Goal: Task Accomplishment & Management: Use online tool/utility

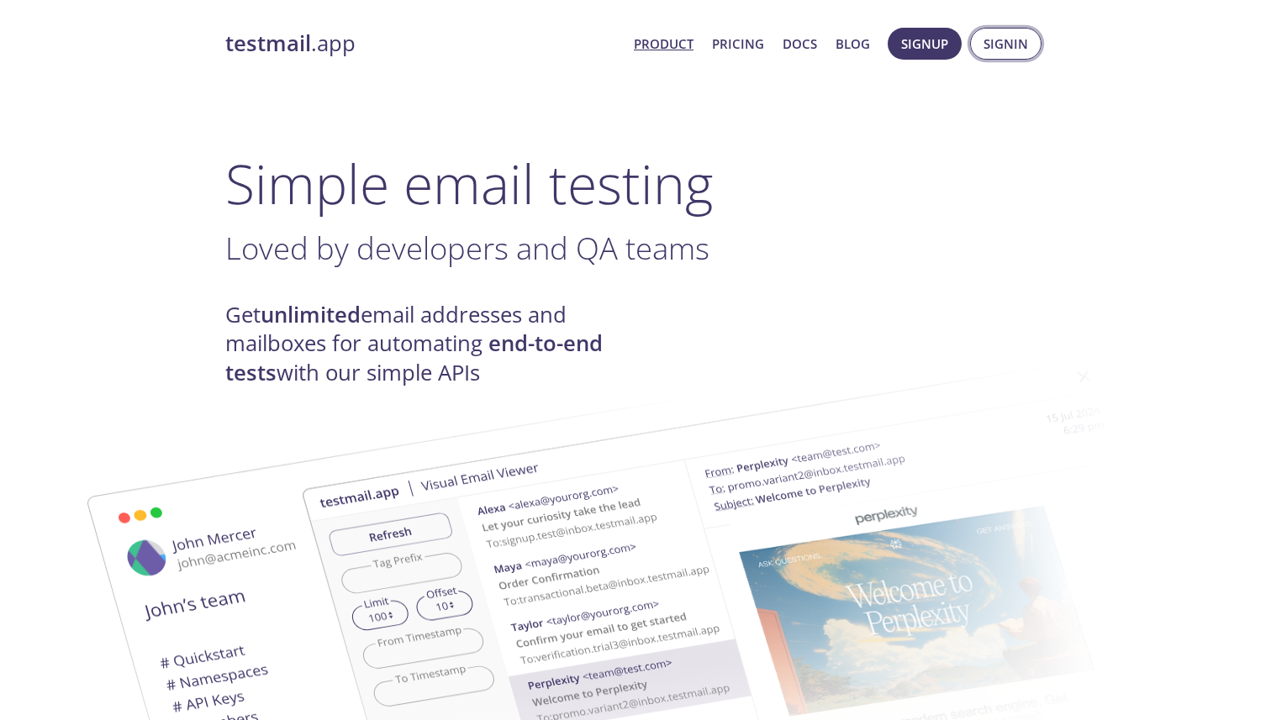
click at [1001, 38] on span "Signin" at bounding box center [1005, 44] width 45 height 22
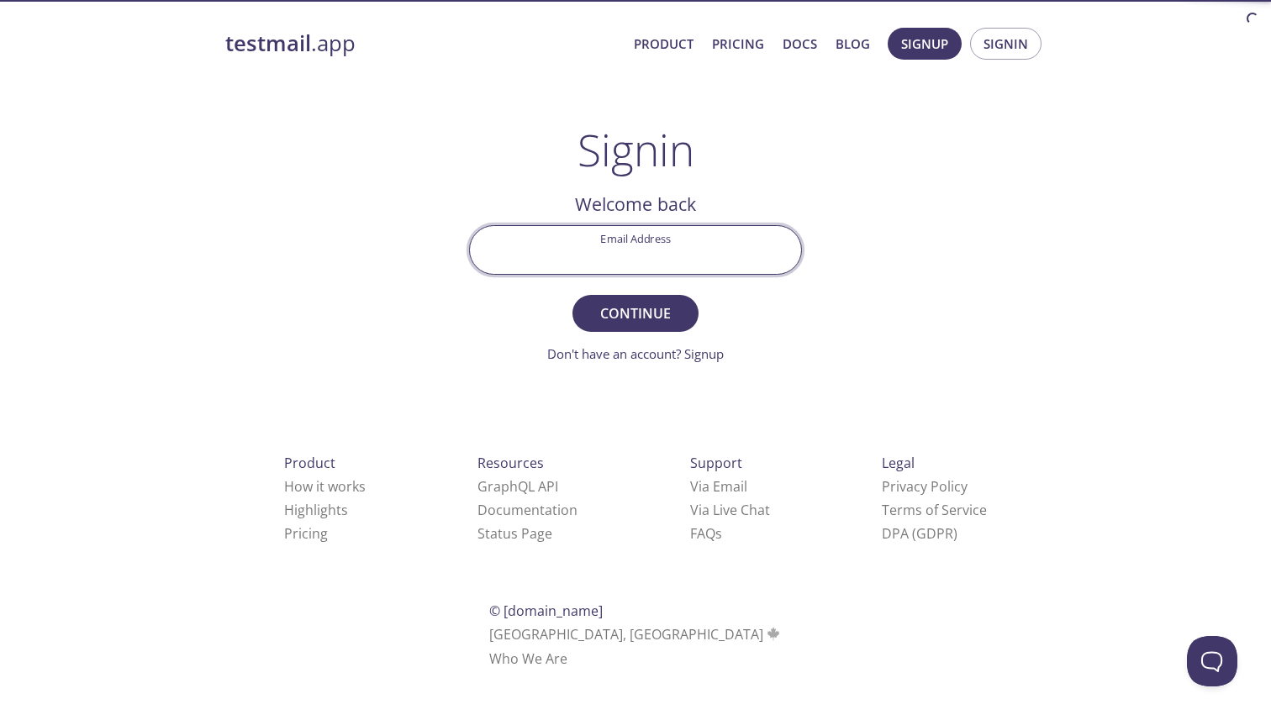
click at [651, 245] on input "Email Address" at bounding box center [635, 250] width 331 height 48
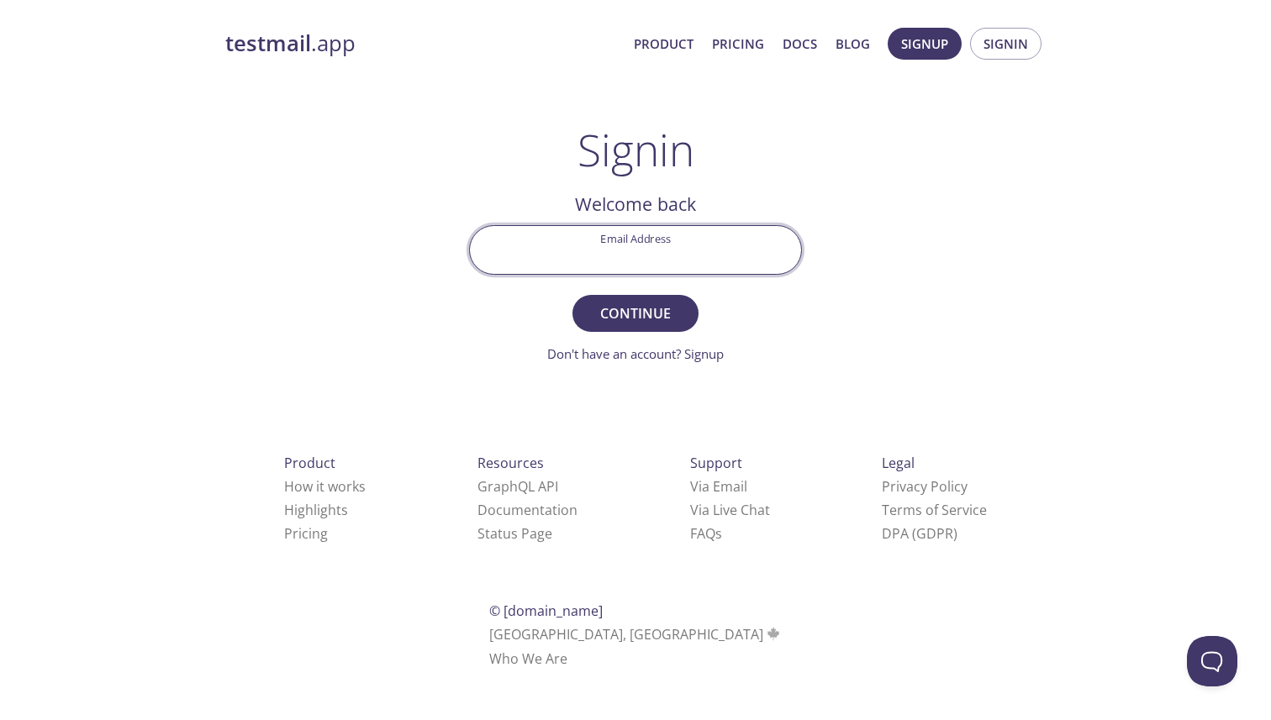
type input "[EMAIL_ADDRESS][DOMAIN_NAME]"
click at [629, 313] on span "Continue" at bounding box center [635, 314] width 89 height 24
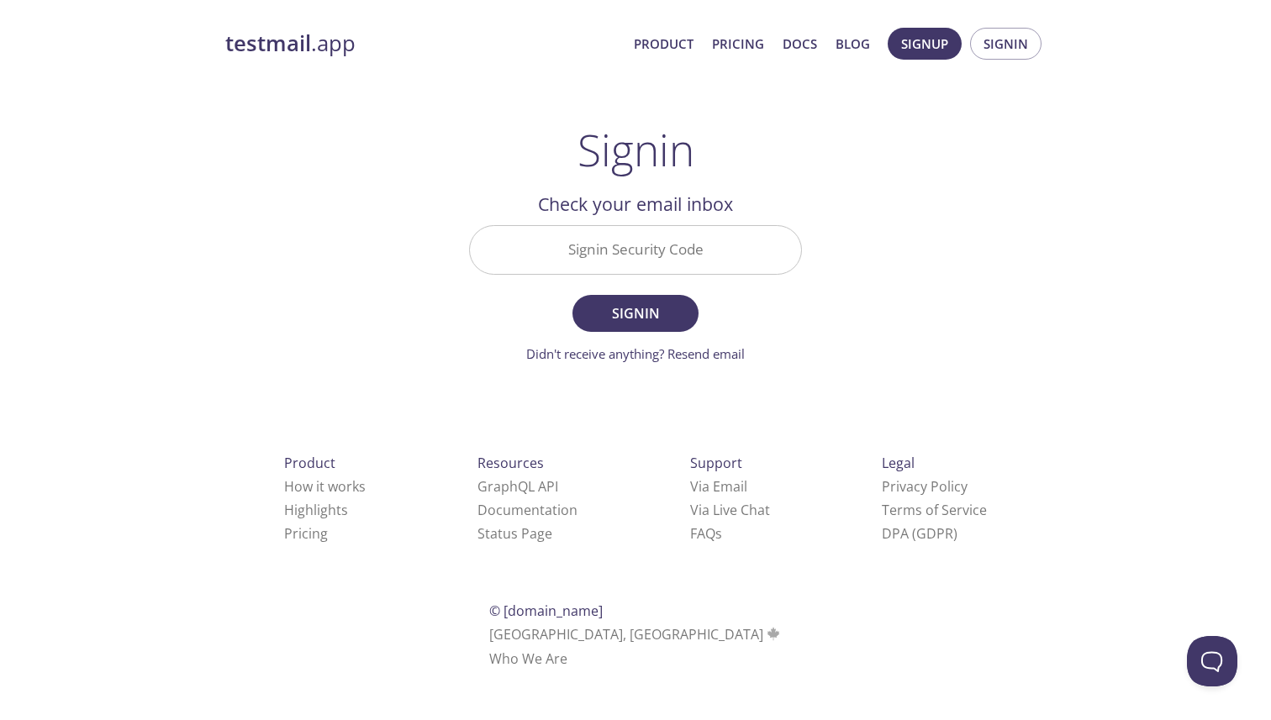
click at [636, 239] on input "Signin Security Code" at bounding box center [635, 250] width 331 height 48
paste input "1LKTMT5"
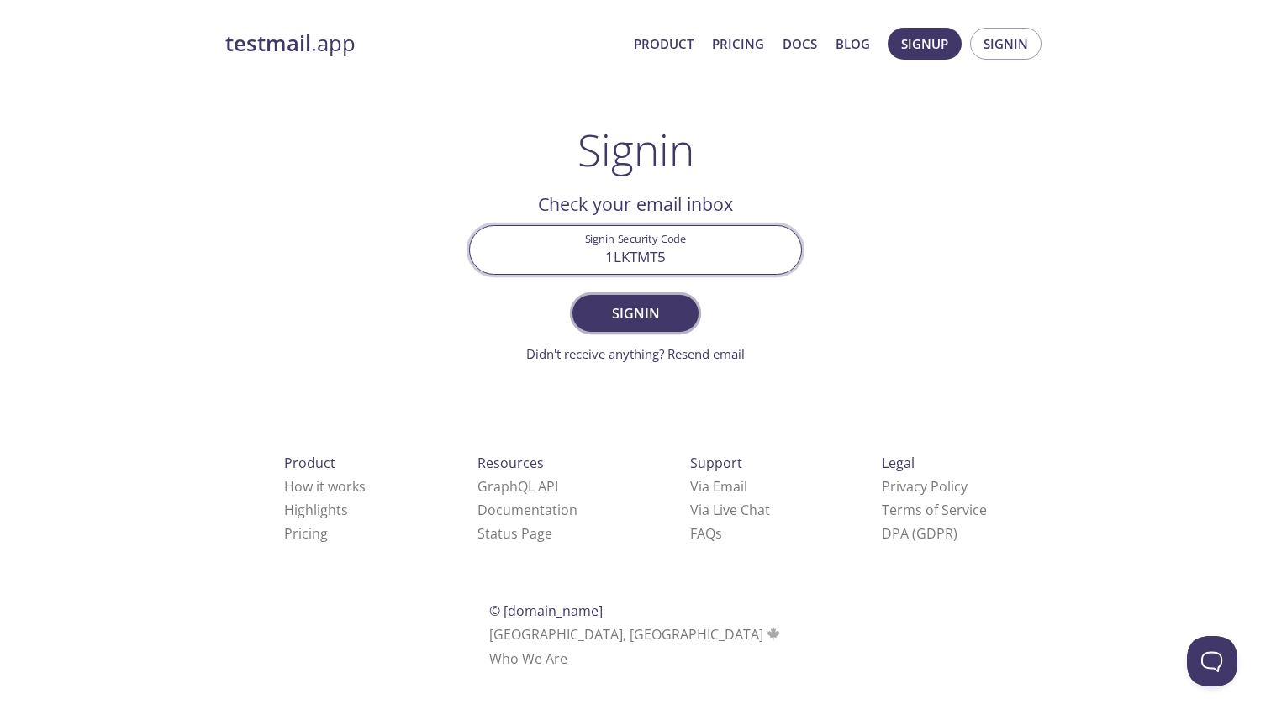
type input "1LKTMT5"
click at [637, 307] on span "Signin" at bounding box center [635, 314] width 89 height 24
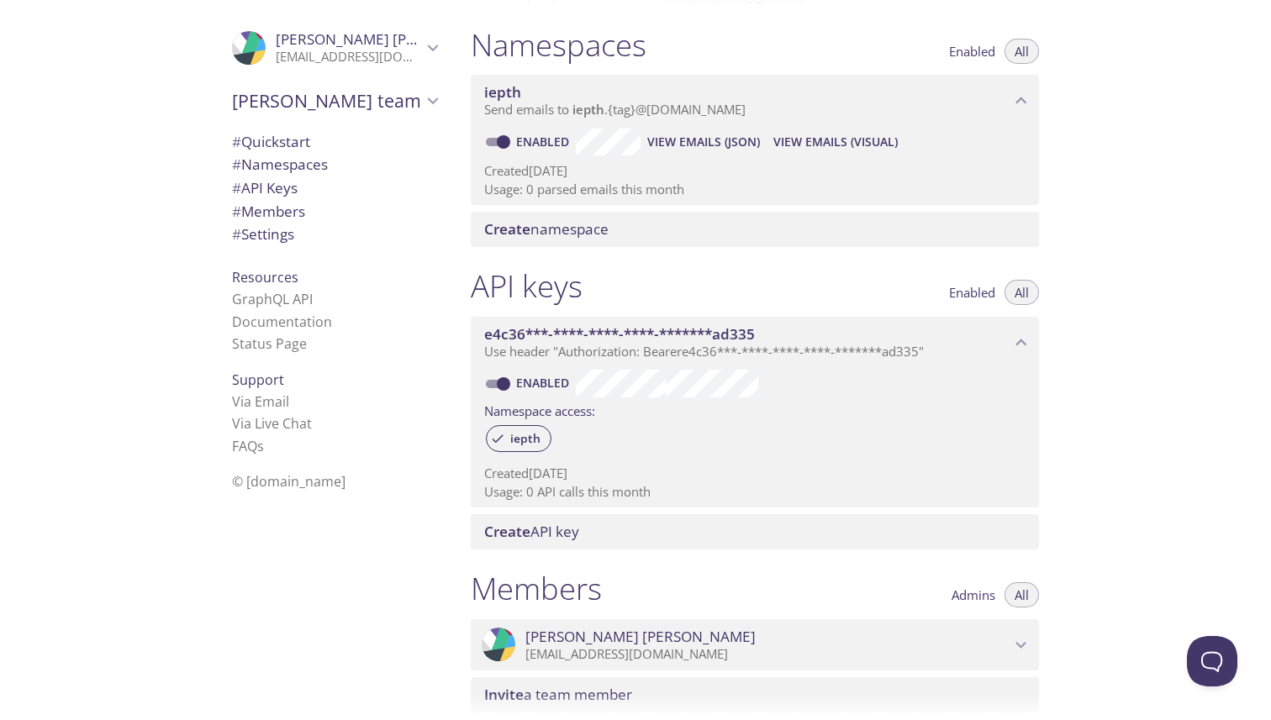
scroll to position [207, 0]
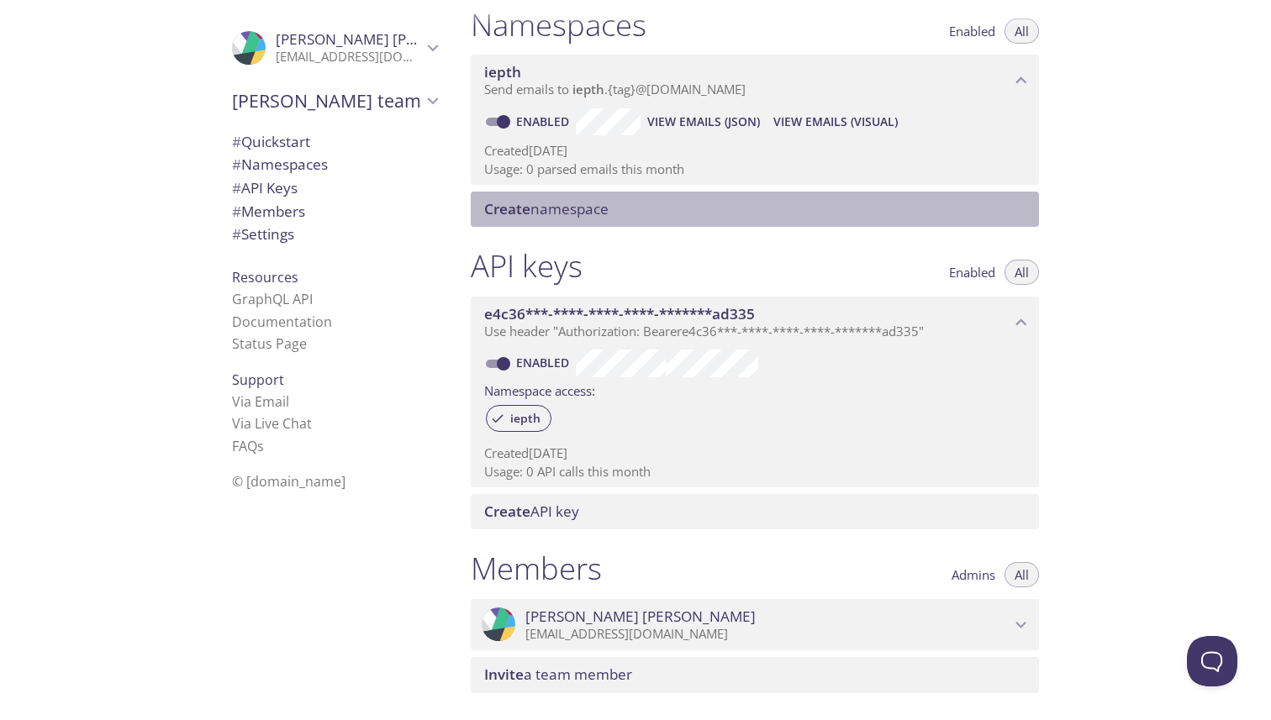
click at [535, 205] on span "Create namespace" at bounding box center [546, 208] width 124 height 19
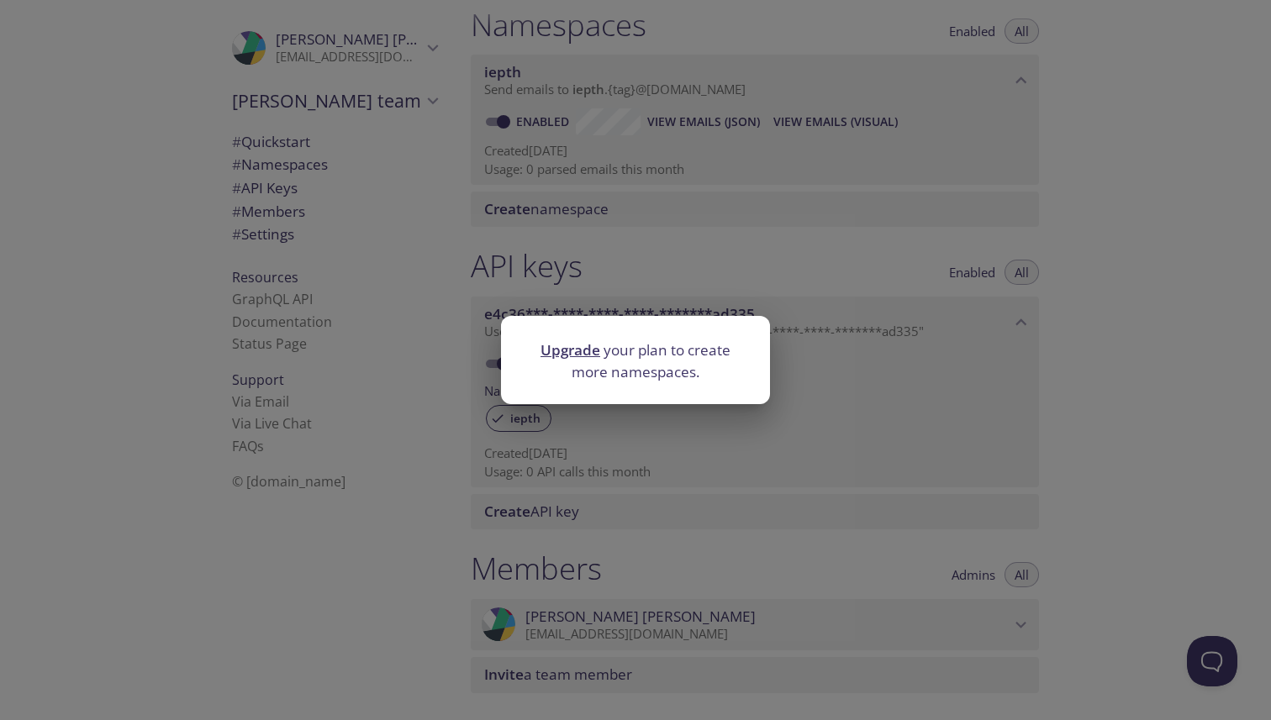
click at [627, 218] on div "Upgrade your plan to create more namespaces." at bounding box center [635, 360] width 1271 height 720
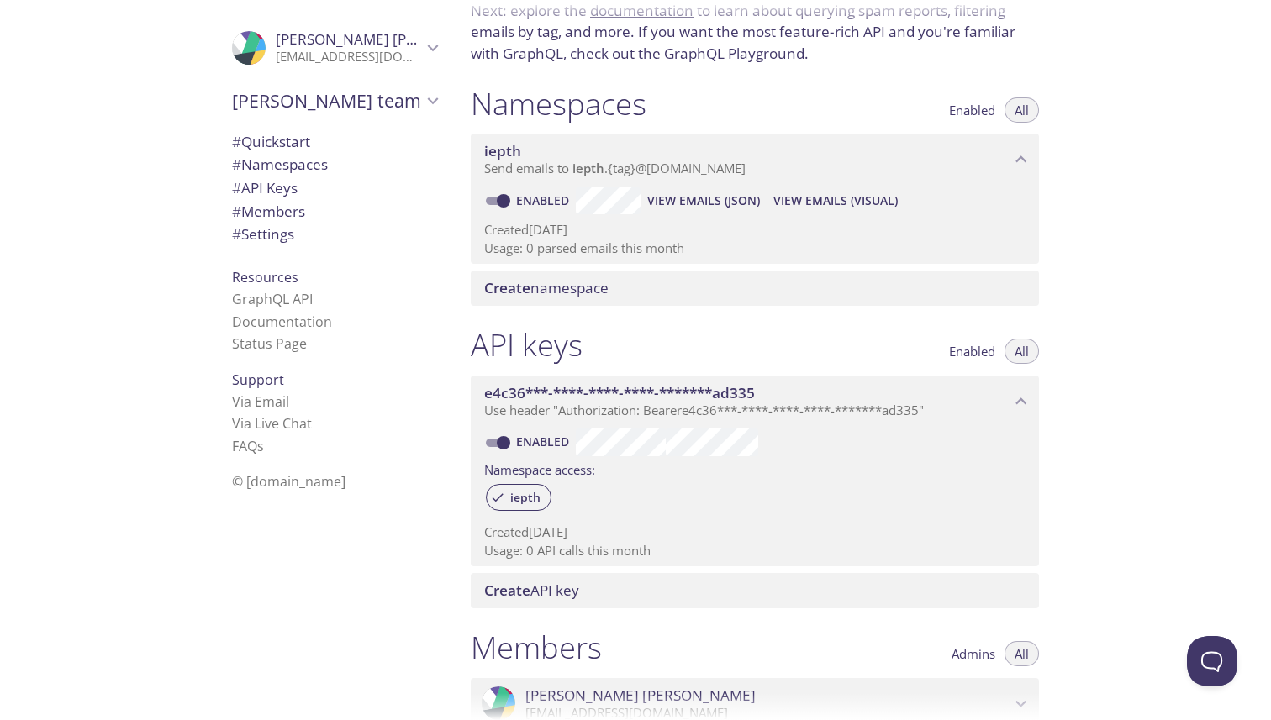
scroll to position [127, 0]
click at [707, 200] on span "View Emails (JSON)" at bounding box center [703, 202] width 113 height 20
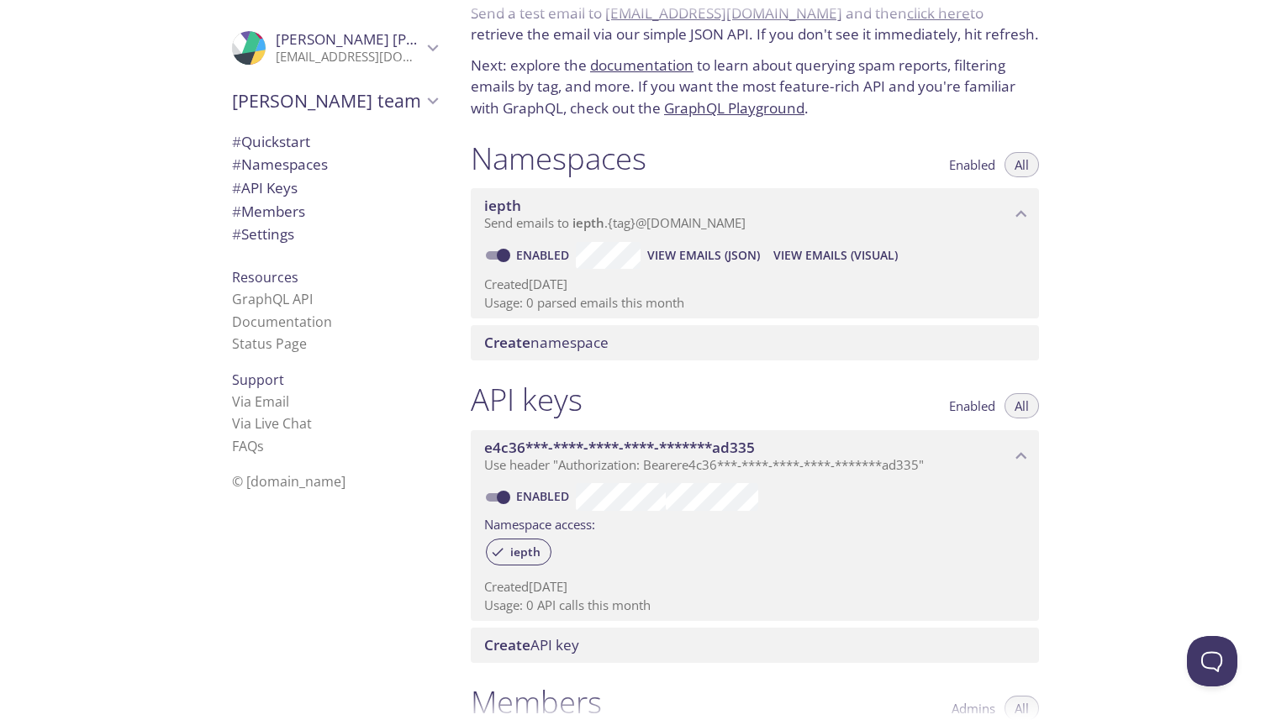
scroll to position [0, 0]
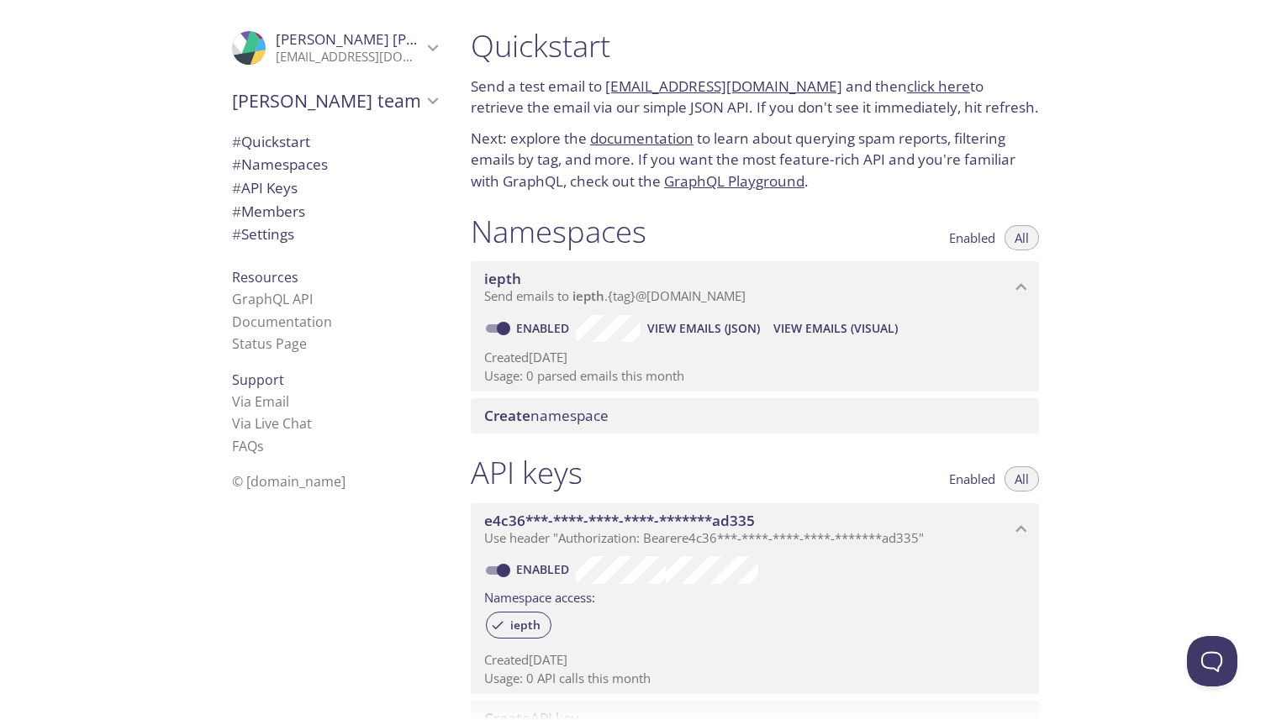
click at [616, 291] on span "Send emails to iepth . {tag} @[DOMAIN_NAME]" at bounding box center [614, 295] width 261 height 17
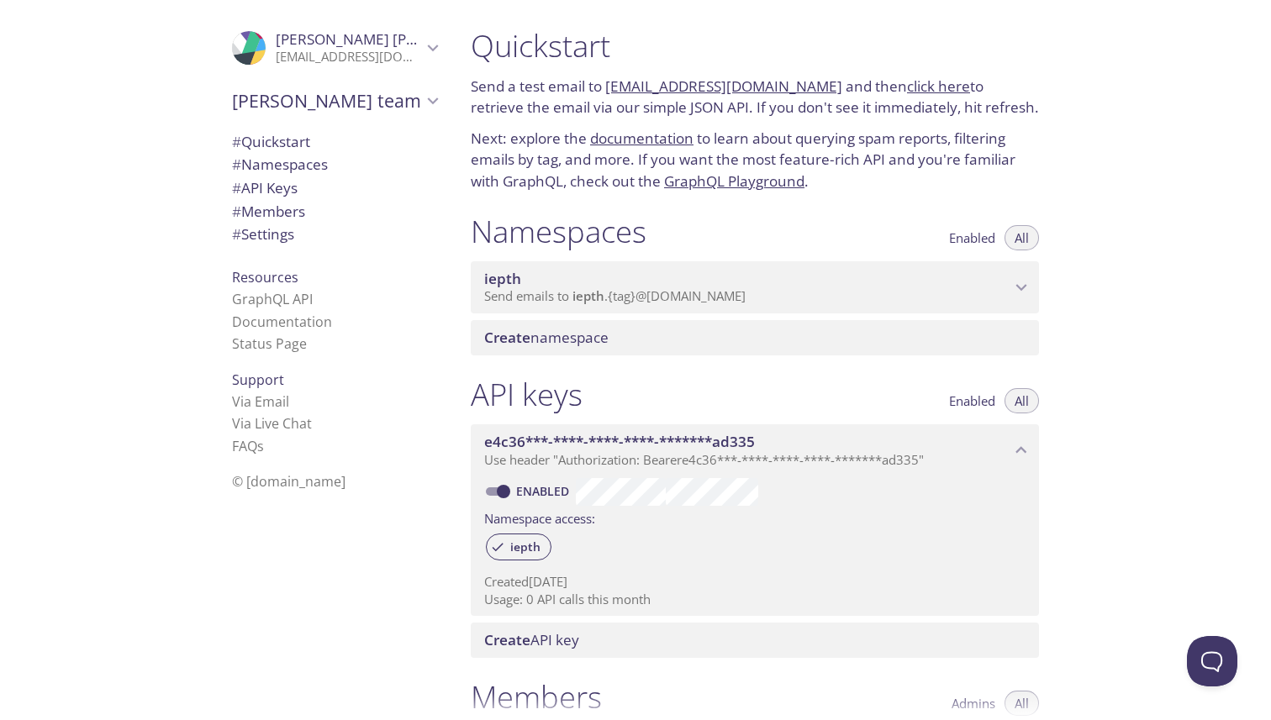
click at [616, 291] on span "Send emails to iepth . {tag} @[DOMAIN_NAME]" at bounding box center [614, 295] width 261 height 17
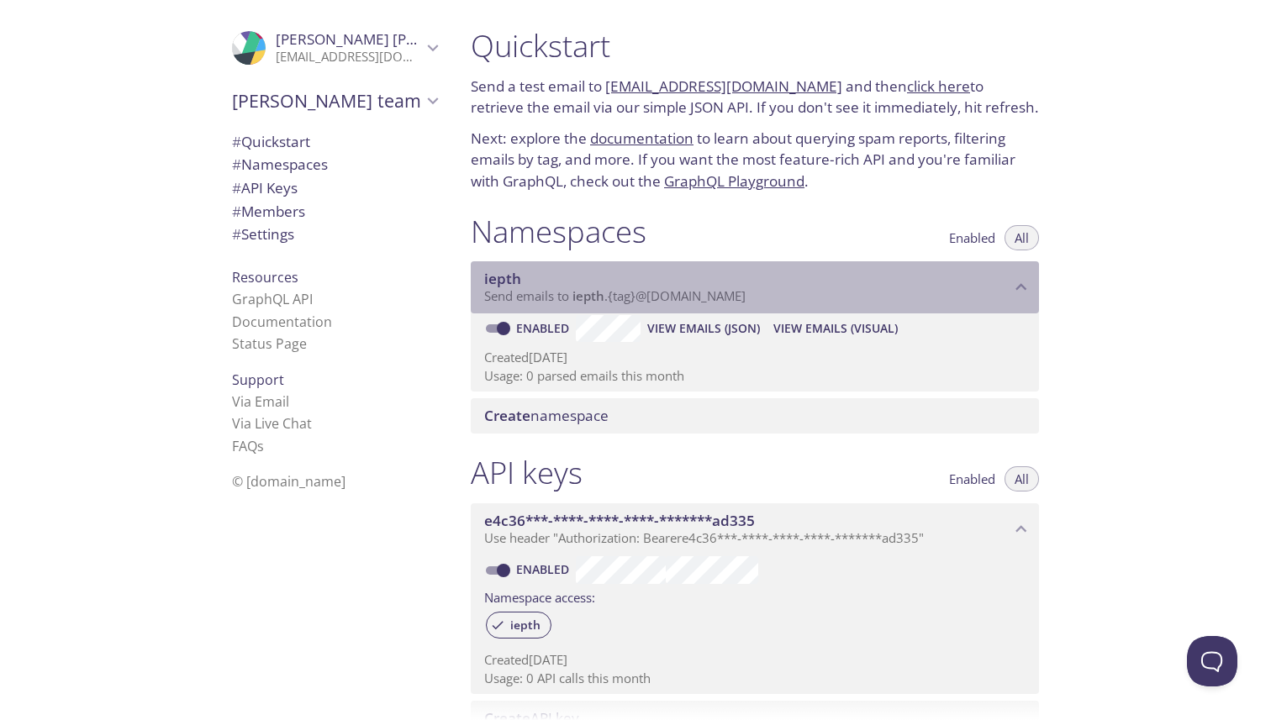
drag, startPoint x: 764, startPoint y: 295, endPoint x: 656, endPoint y: 294, distance: 108.4
click at [656, 297] on p "Send emails to iepth . {tag} @[DOMAIN_NAME]" at bounding box center [747, 296] width 526 height 17
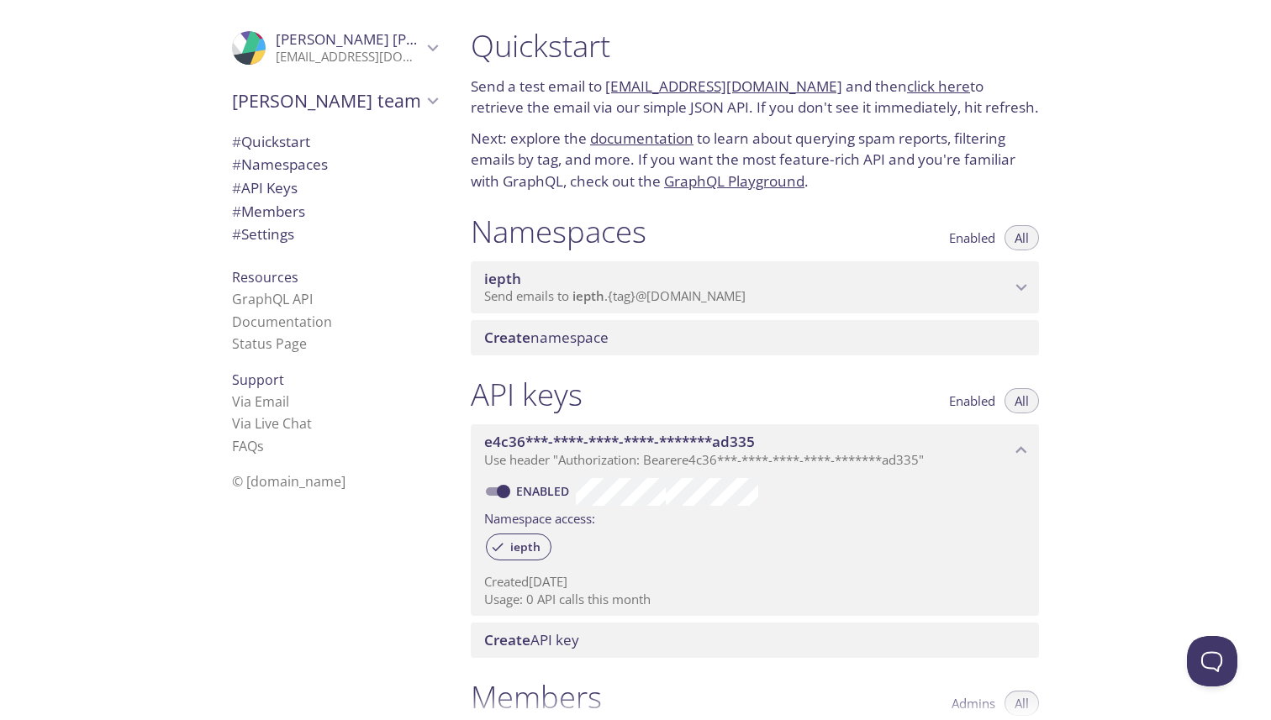
click at [656, 294] on span "Send emails to iepth . {tag} @[DOMAIN_NAME]" at bounding box center [614, 295] width 261 height 17
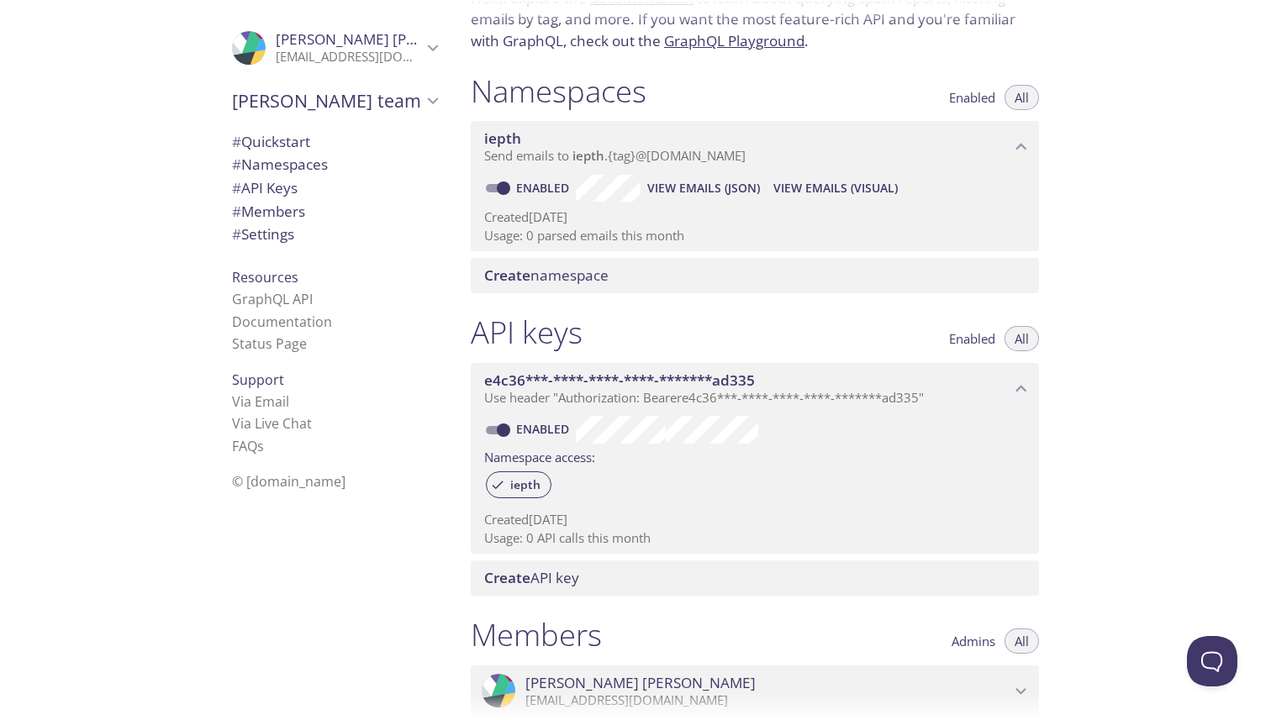
scroll to position [126, 0]
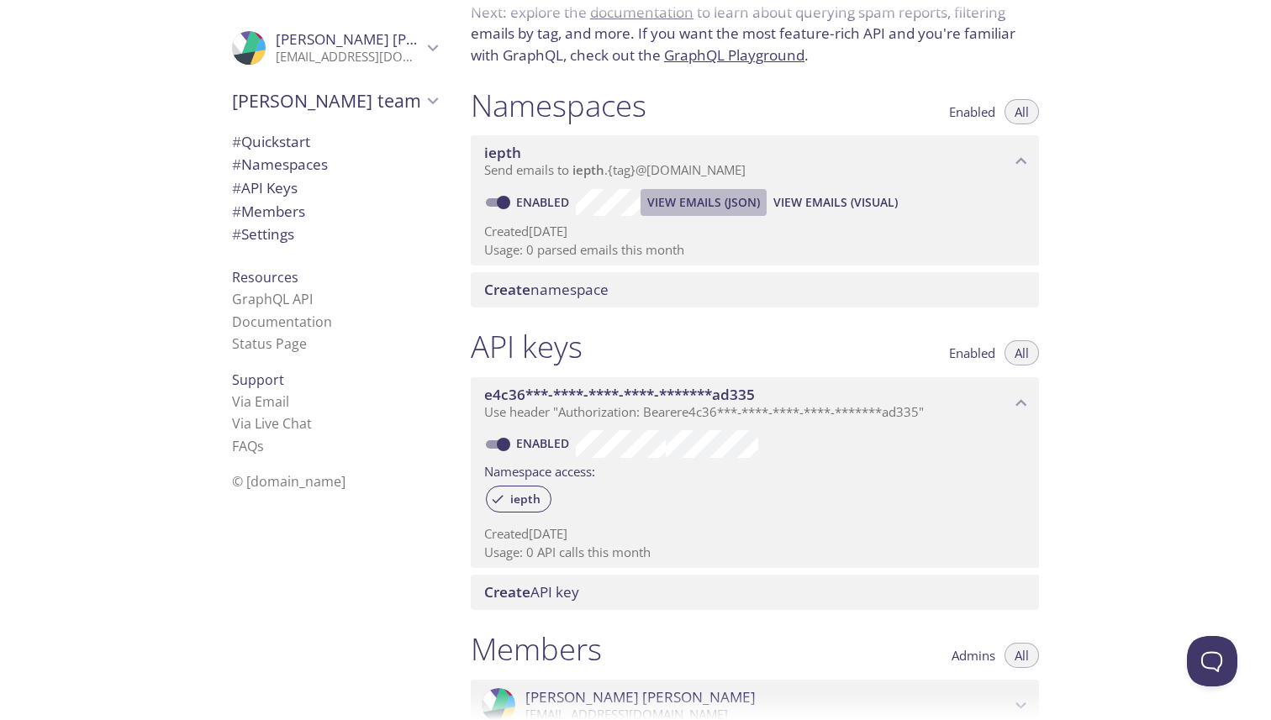
click at [693, 209] on span "View Emails (JSON)" at bounding box center [703, 202] width 113 height 20
click at [719, 203] on span "View Emails (JSON)" at bounding box center [703, 202] width 113 height 20
click at [857, 198] on span "View Emails (Visual)" at bounding box center [835, 202] width 124 height 20
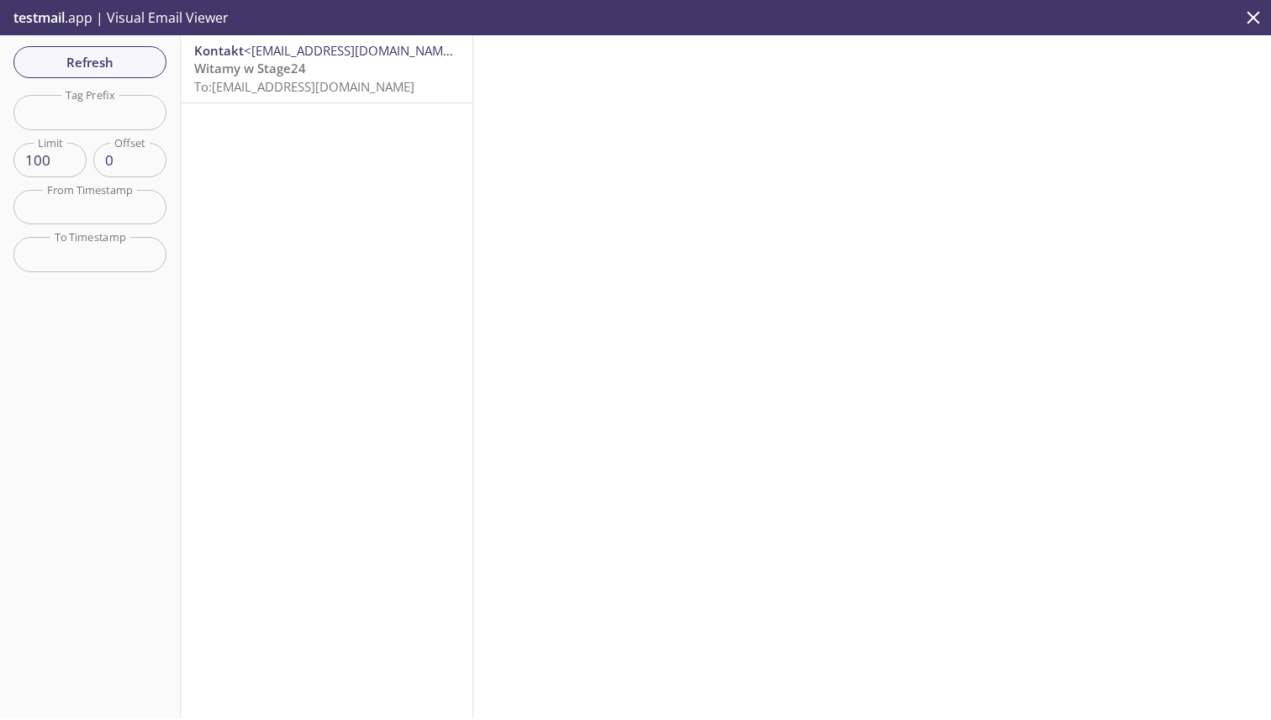
click at [382, 75] on p "Witamy w Stage24 To: [EMAIL_ADDRESS][DOMAIN_NAME]" at bounding box center [326, 78] width 265 height 36
